Goal: Transaction & Acquisition: Purchase product/service

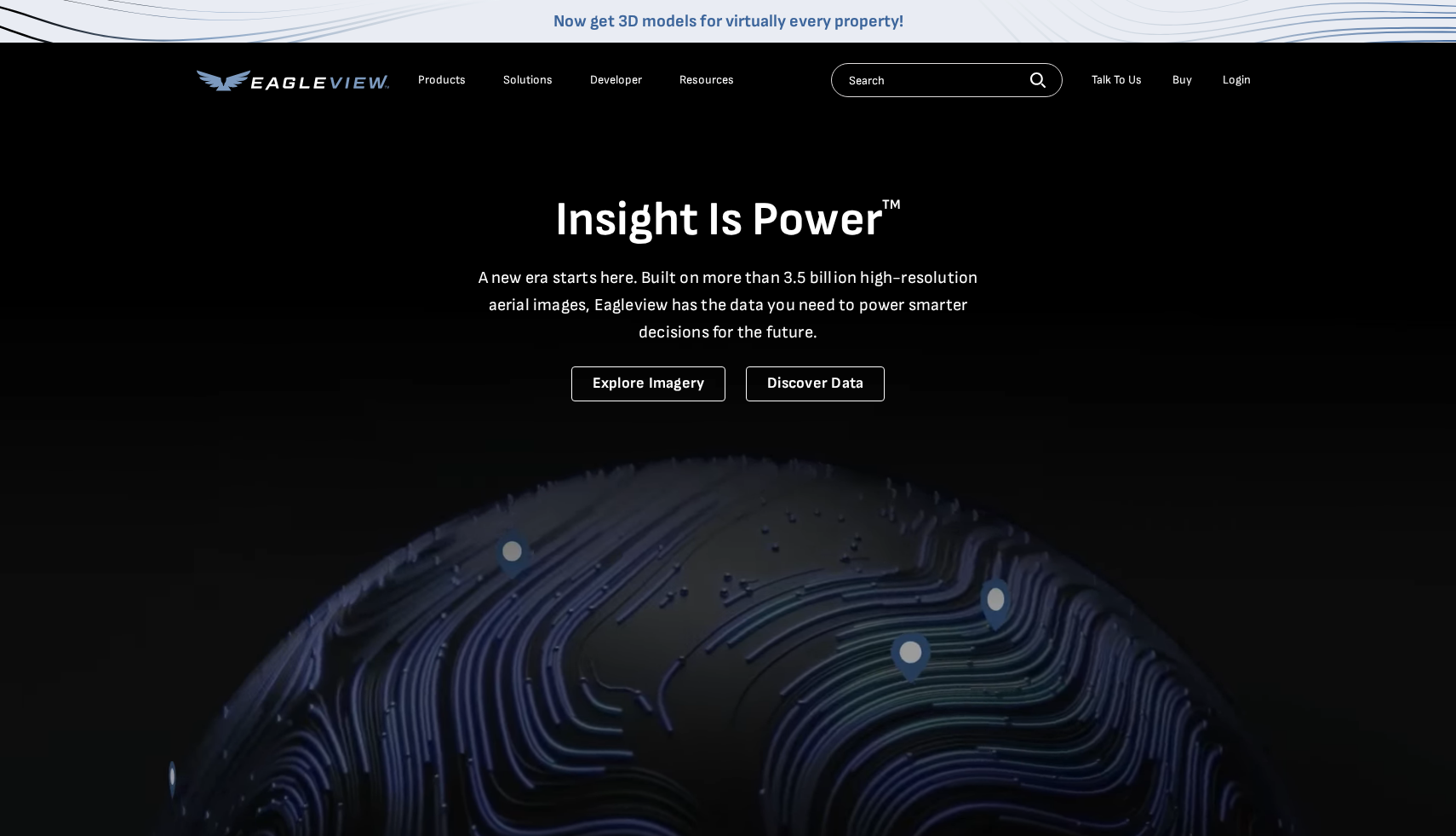
click at [1241, 82] on div "Login" at bounding box center [1237, 80] width 28 height 15
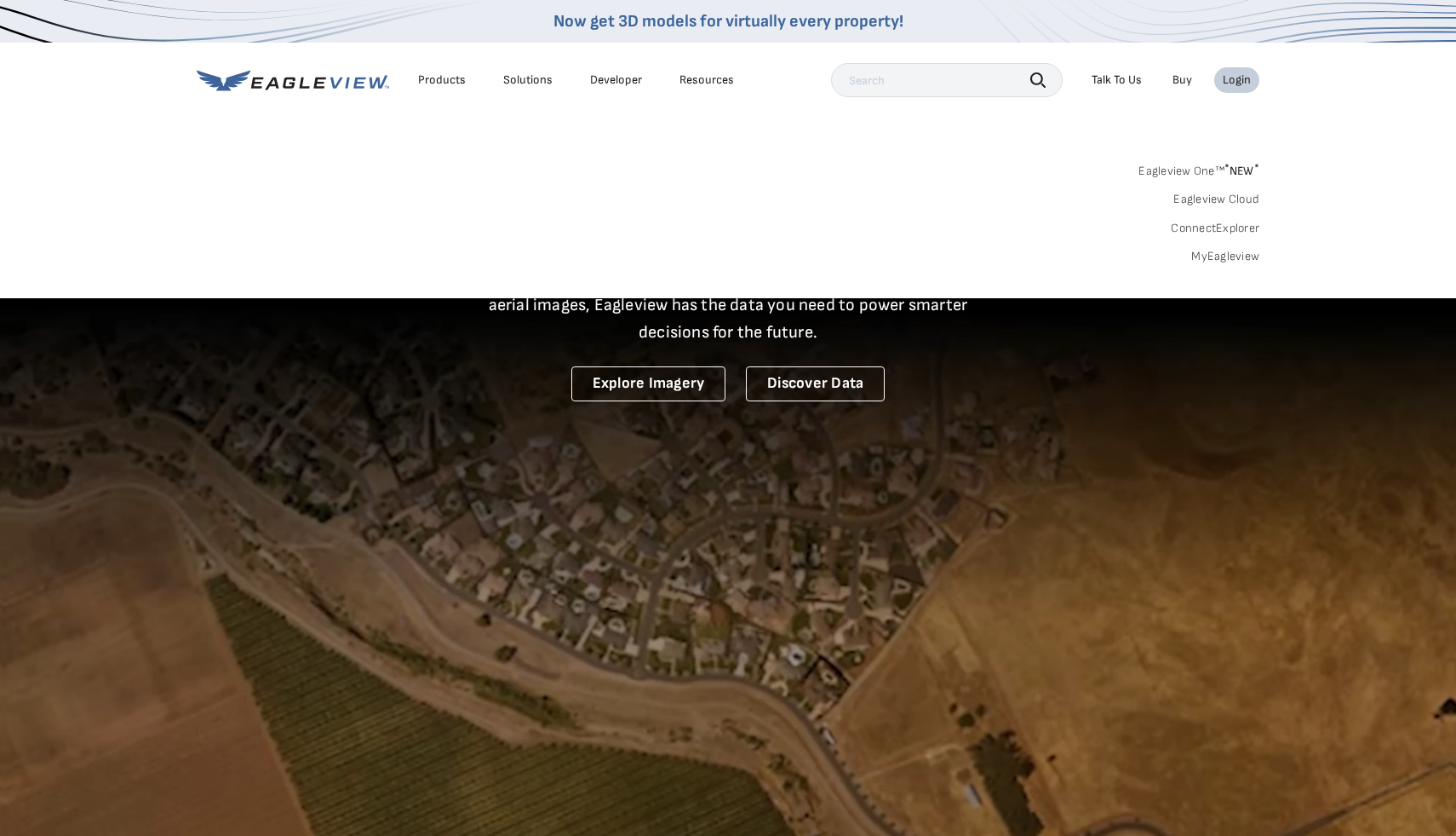
click at [1231, 258] on link "MyEagleview" at bounding box center [1226, 256] width 68 height 15
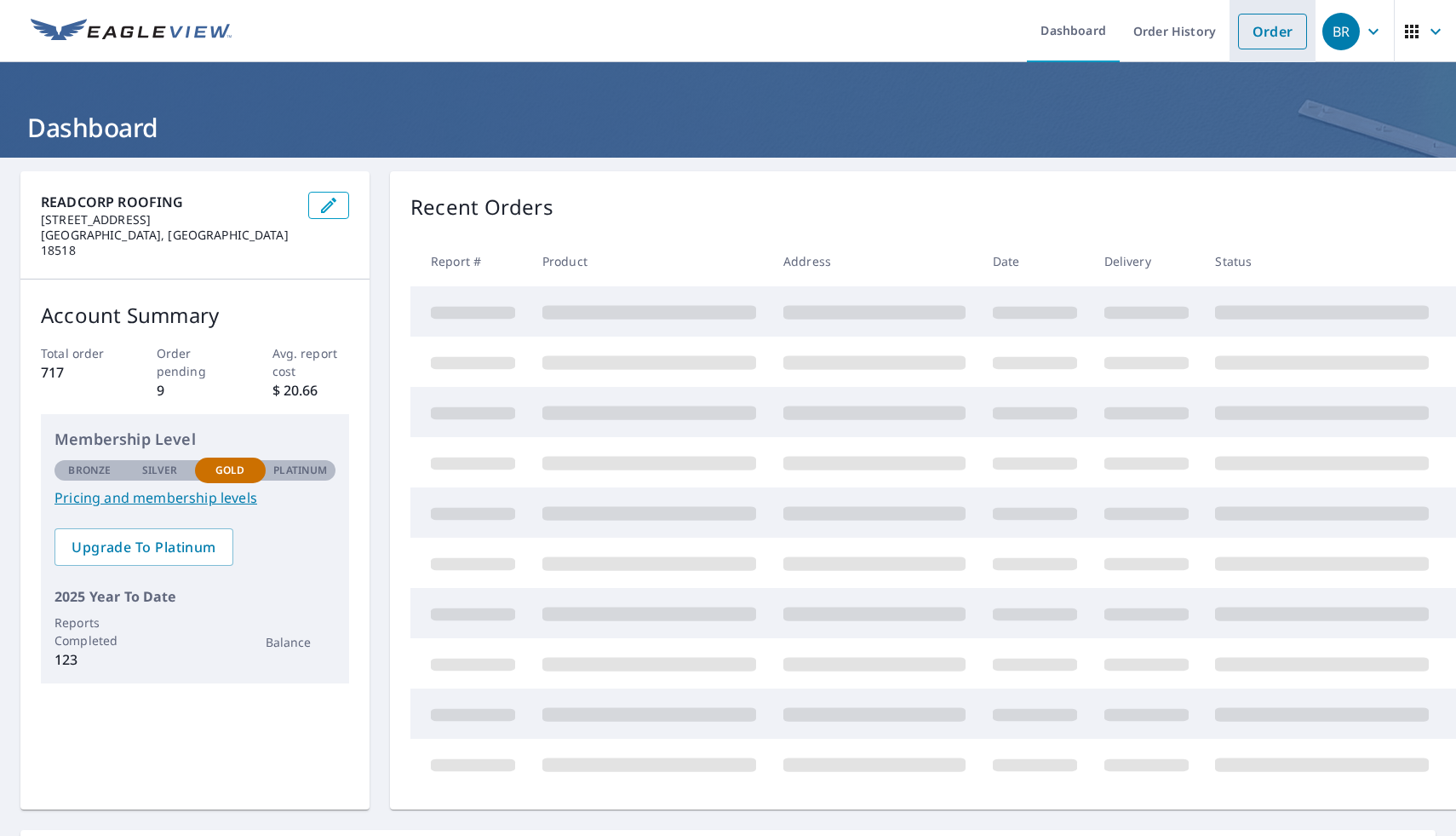
click at [1274, 36] on link "Order" at bounding box center [1273, 32] width 69 height 36
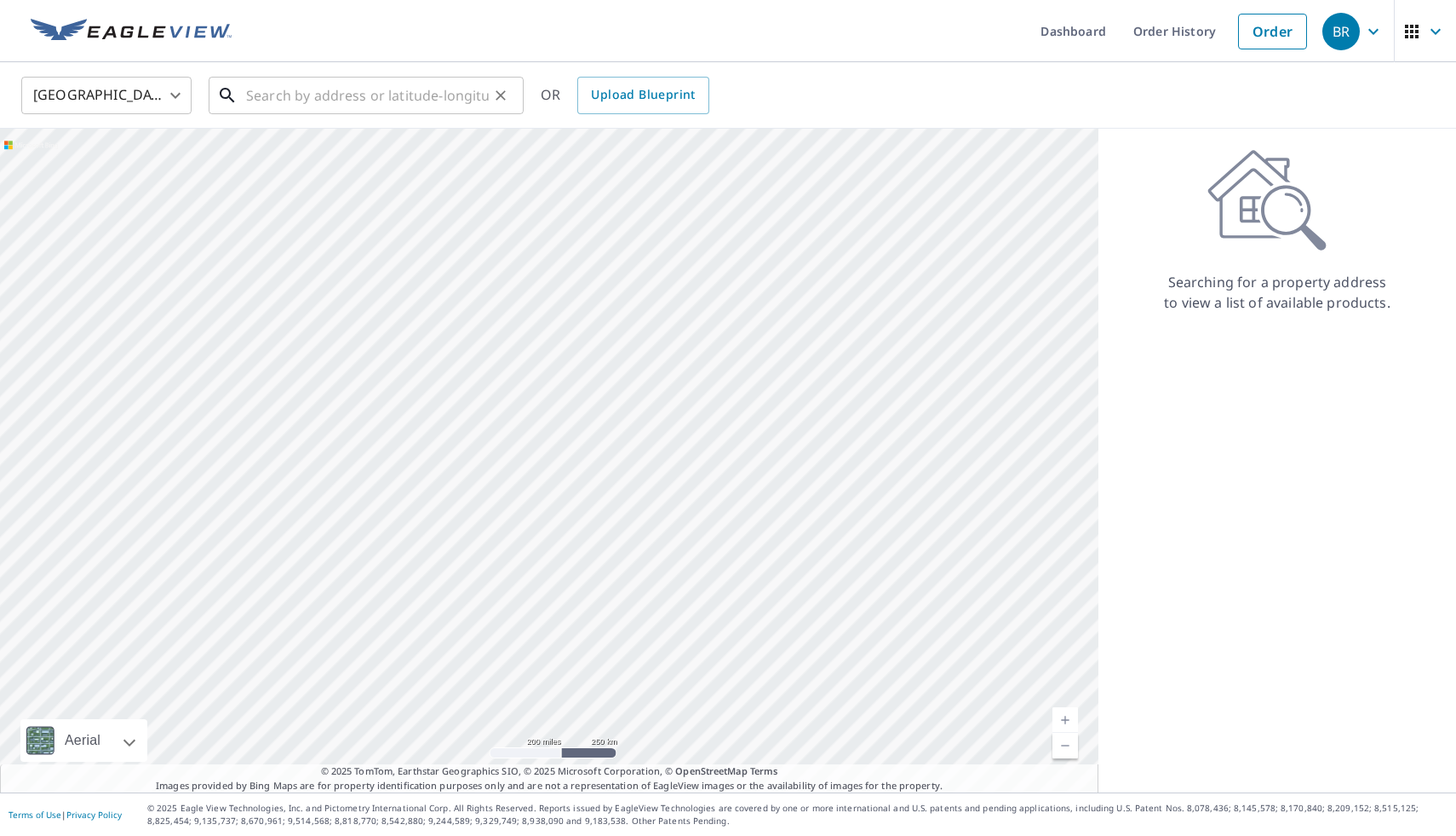
click at [393, 99] on input "text" at bounding box center [368, 96] width 243 height 47
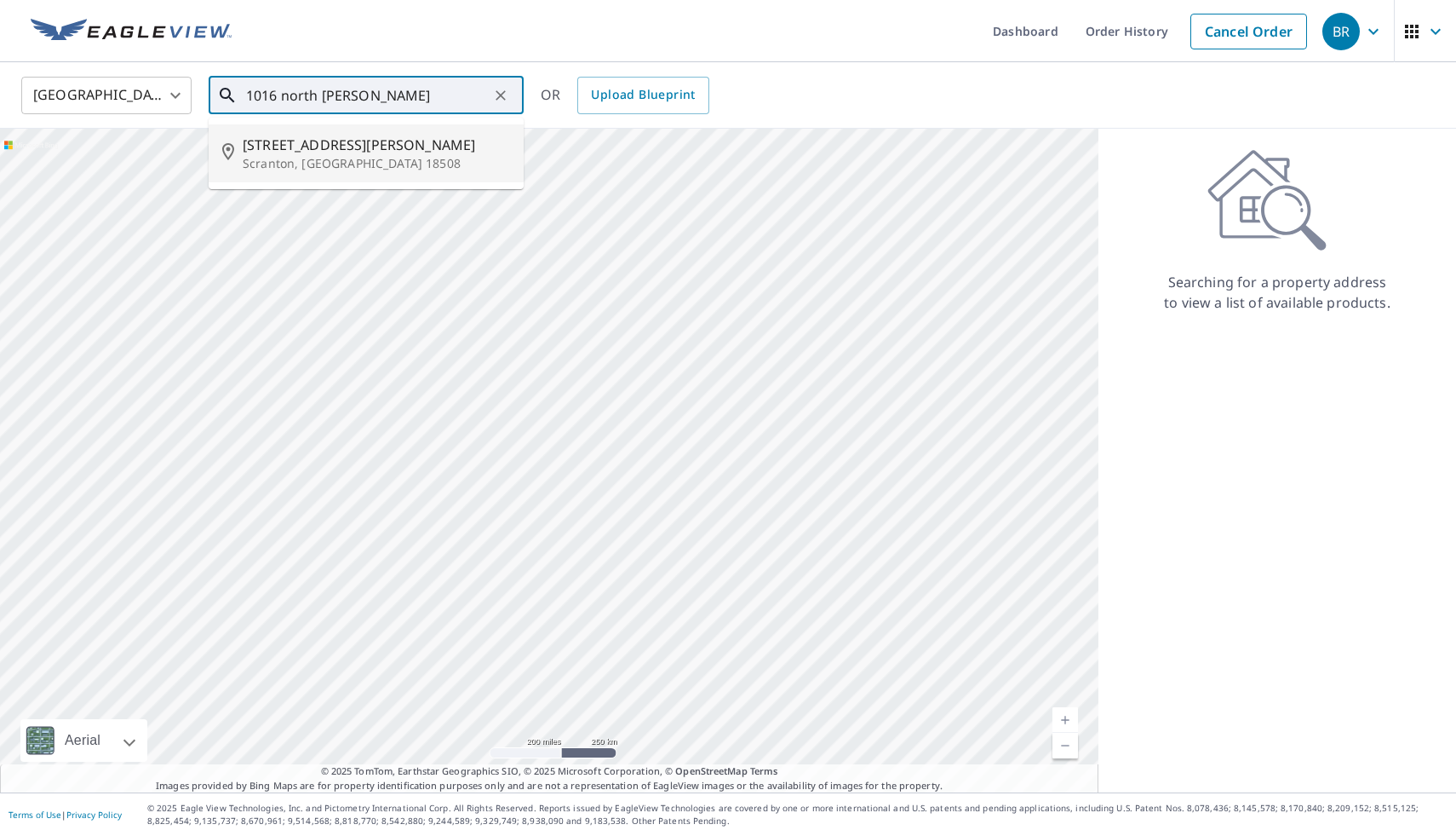
click at [352, 158] on p "Scranton, [GEOGRAPHIC_DATA] 18508" at bounding box center [376, 163] width 268 height 17
type input "[STREET_ADDRESS][PERSON_NAME]"
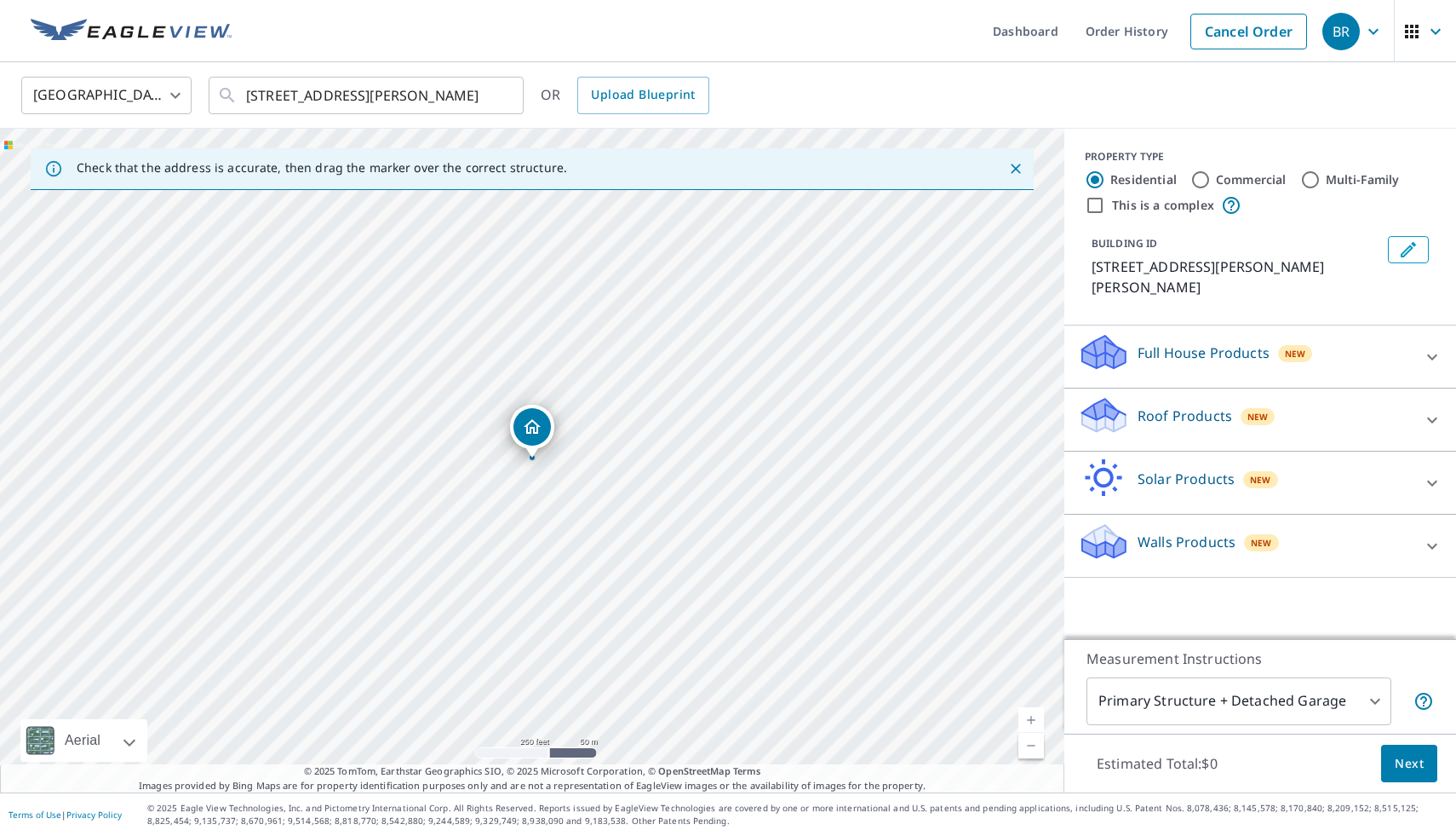
click at [1198, 405] on p "Roof Products" at bounding box center [1185, 415] width 95 height 20
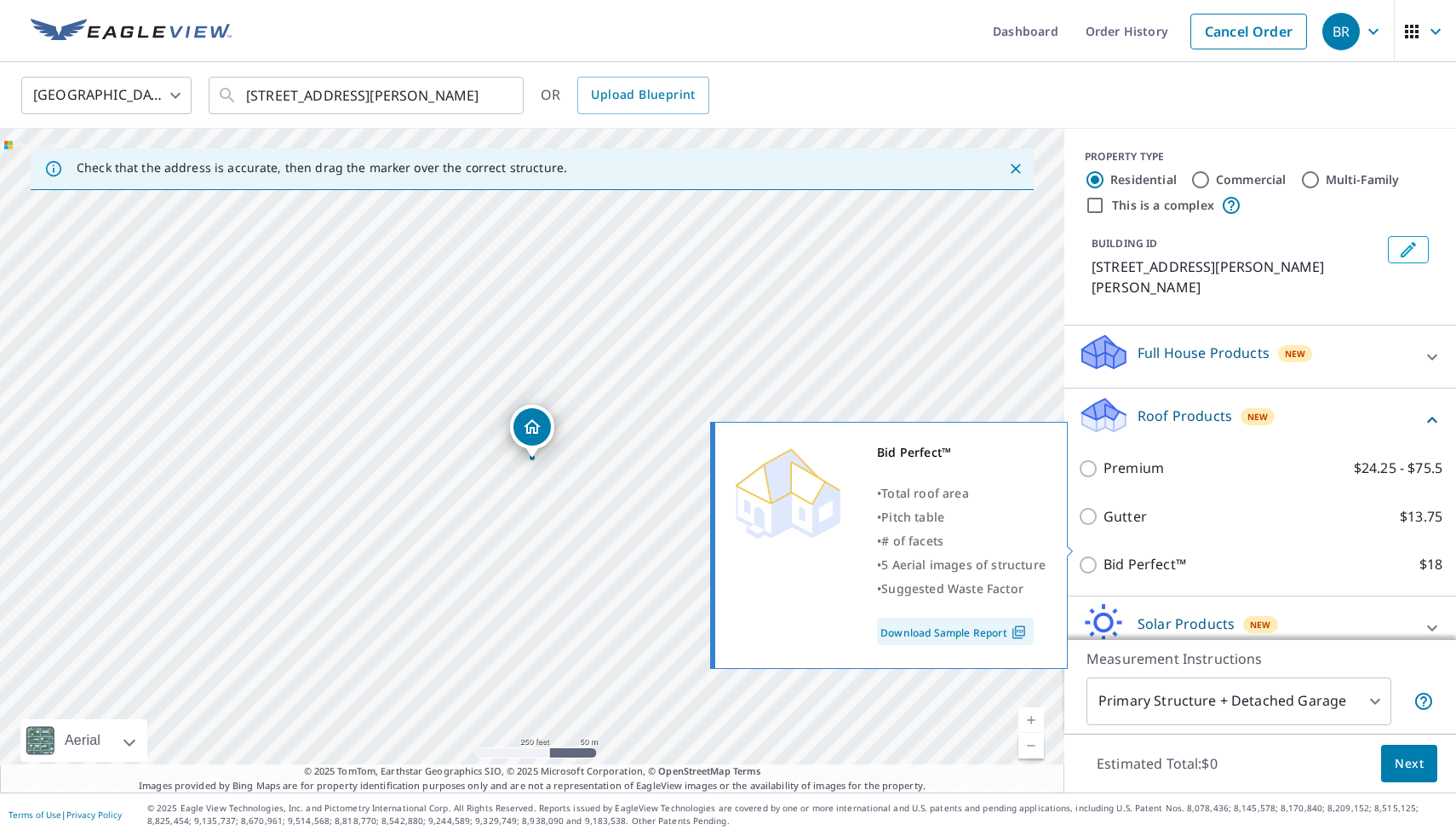
click at [1093, 554] on input "Bid Perfect™ $18" at bounding box center [1090, 564] width 25 height 20
checkbox input "true"
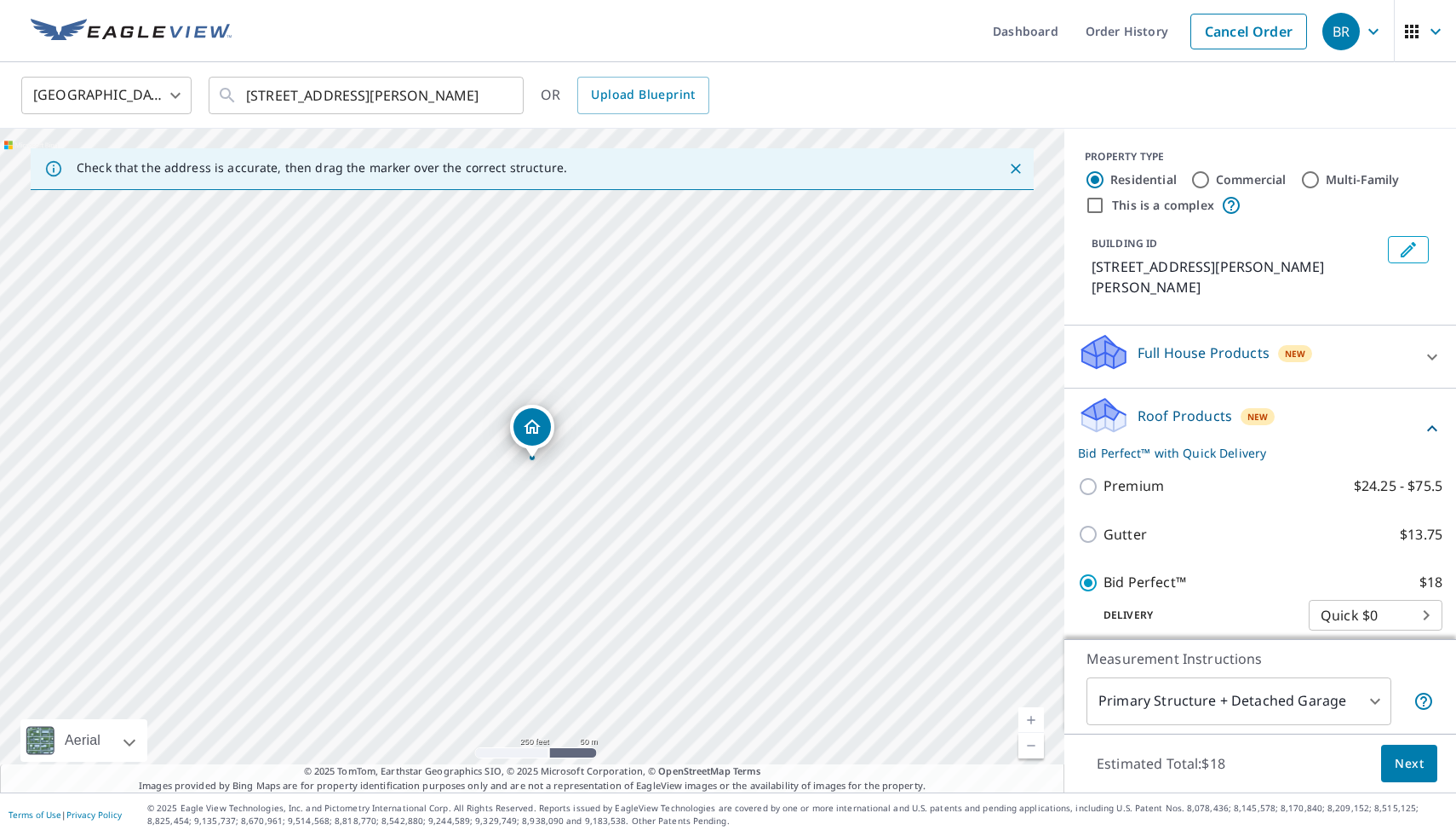
click at [1403, 765] on span "Next" at bounding box center [1410, 763] width 29 height 21
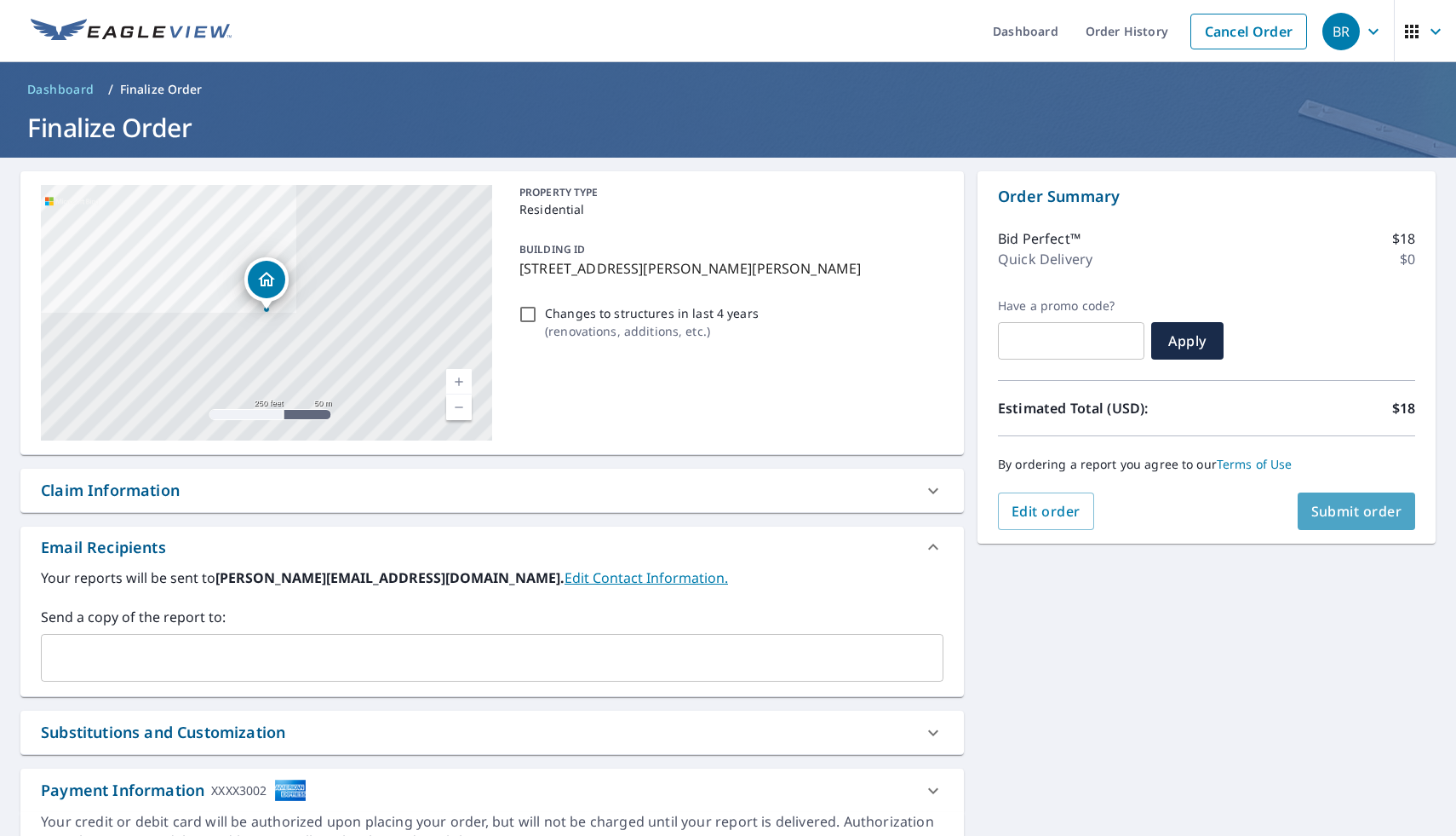
click at [1369, 509] on span "Submit order" at bounding box center [1357, 511] width 91 height 18
